Goal: Transaction & Acquisition: Purchase product/service

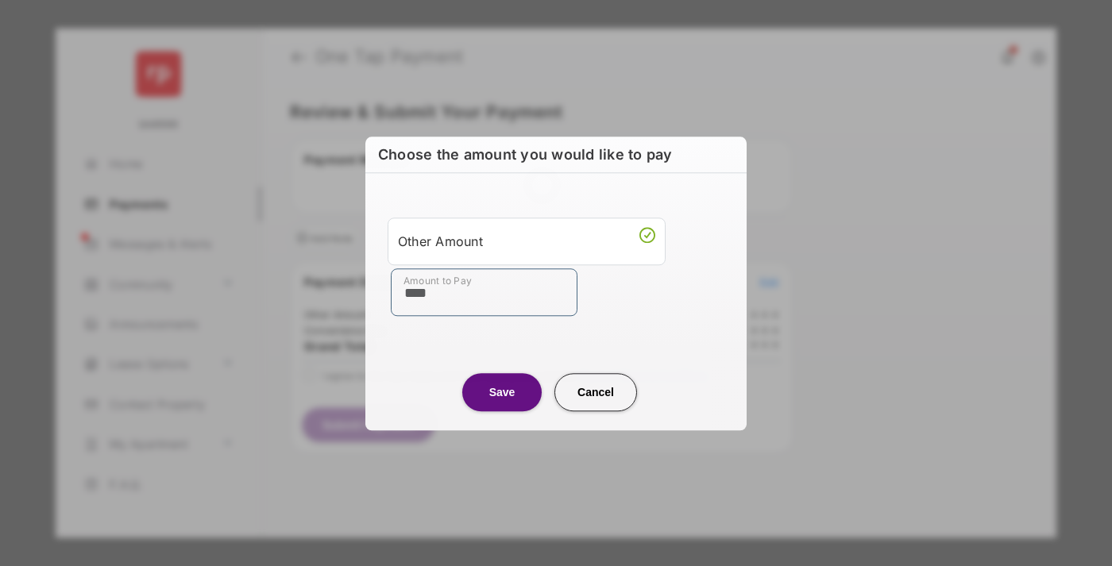
type input "****"
click at [502, 392] on button "Save" at bounding box center [501, 392] width 79 height 38
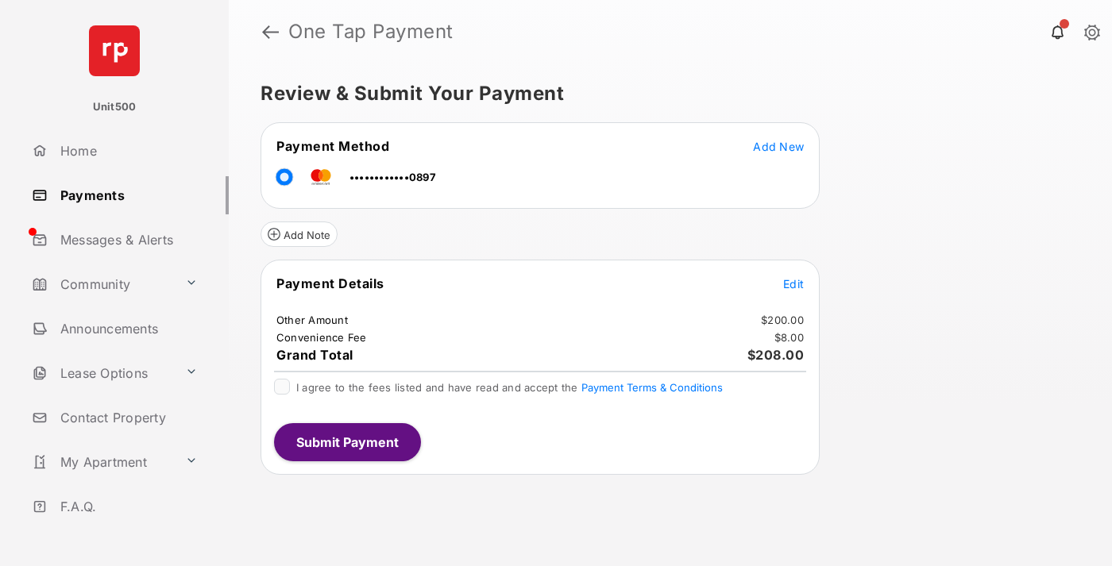
click at [794, 284] on span "Edit" at bounding box center [793, 284] width 21 height 14
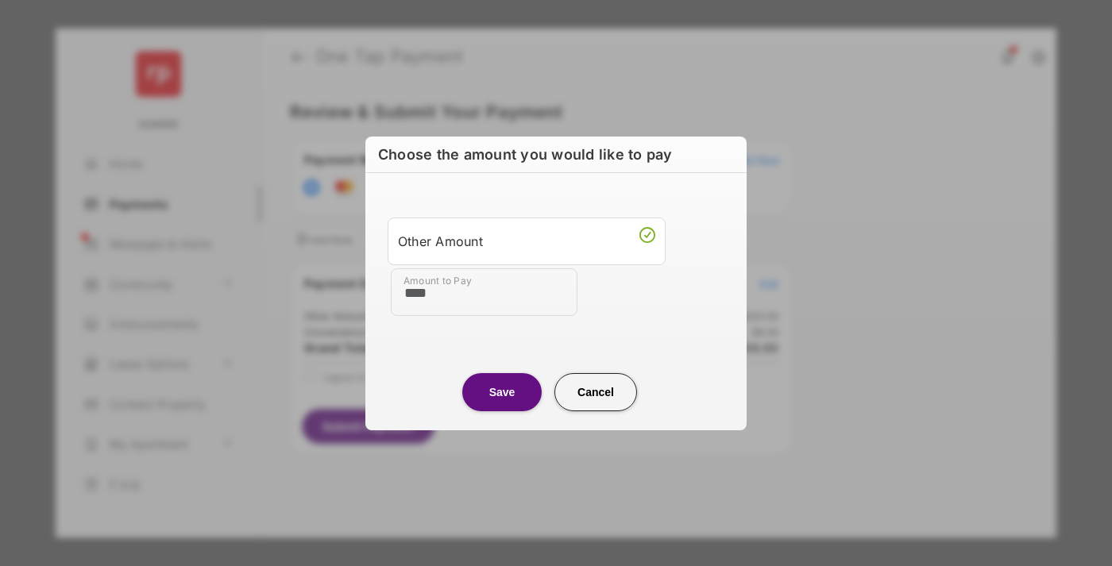
click at [502, 392] on button "Save" at bounding box center [501, 392] width 79 height 38
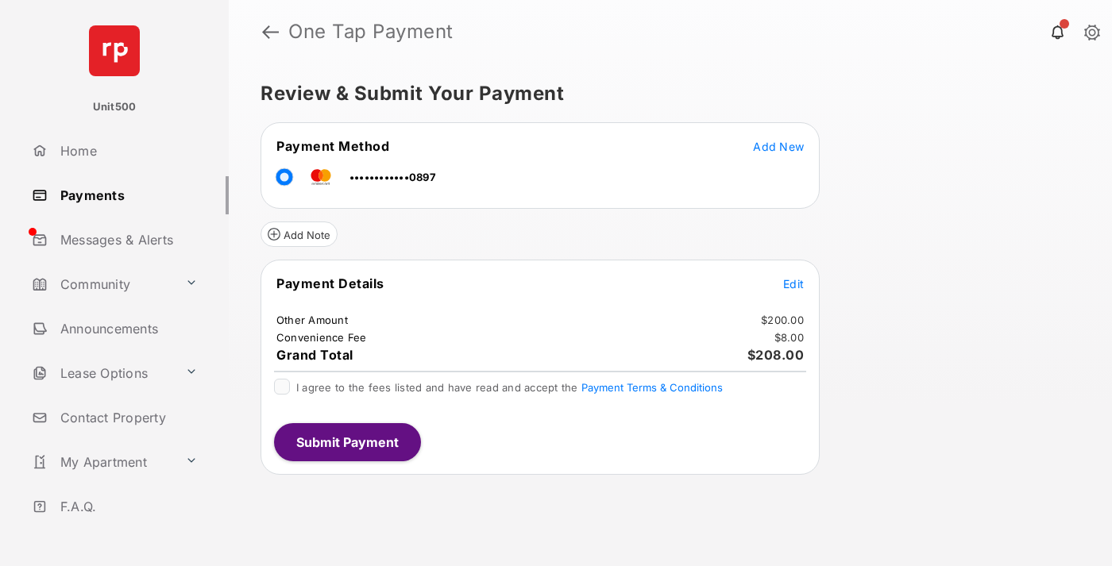
click at [346, 442] on button "Submit Payment" at bounding box center [347, 442] width 147 height 38
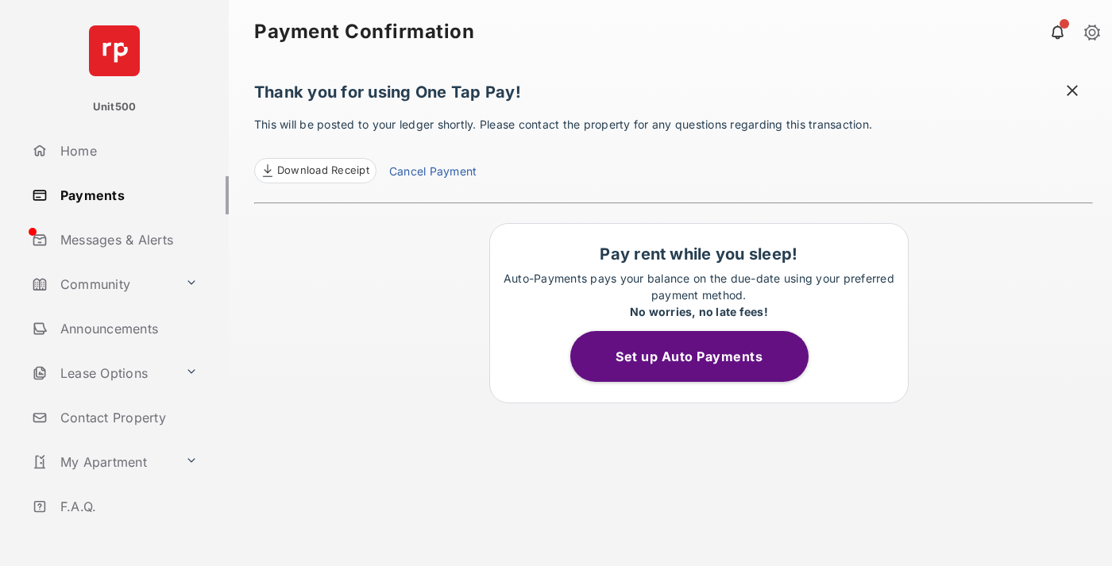
click at [1073, 92] on span at bounding box center [1073, 93] width 16 height 20
